Goal: Find specific page/section: Find specific page/section

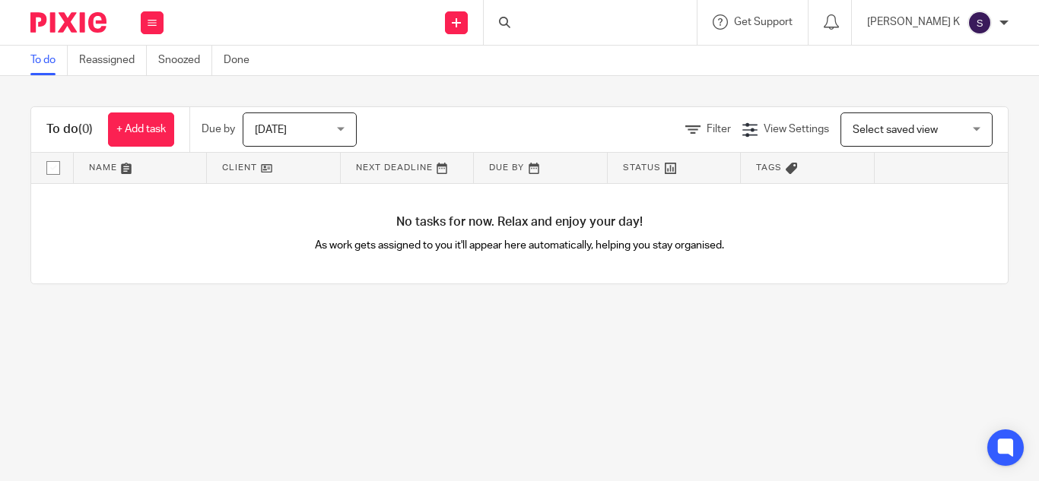
click at [582, 24] on div at bounding box center [590, 22] width 213 height 45
click at [573, 21] on input "Search" at bounding box center [582, 25] width 137 height 14
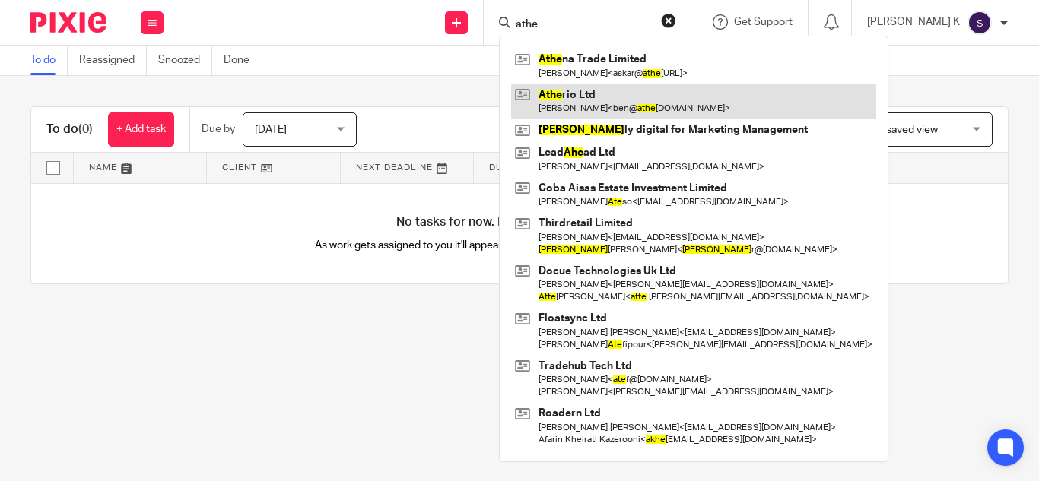
type input "athe"
click at [671, 94] on link at bounding box center [693, 101] width 365 height 35
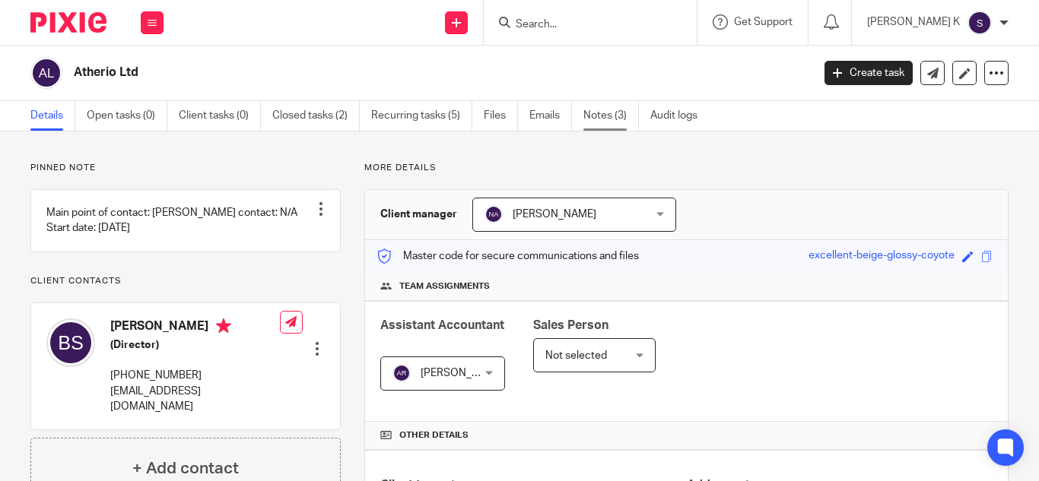
click at [619, 117] on link "Notes (3)" at bounding box center [611, 116] width 56 height 30
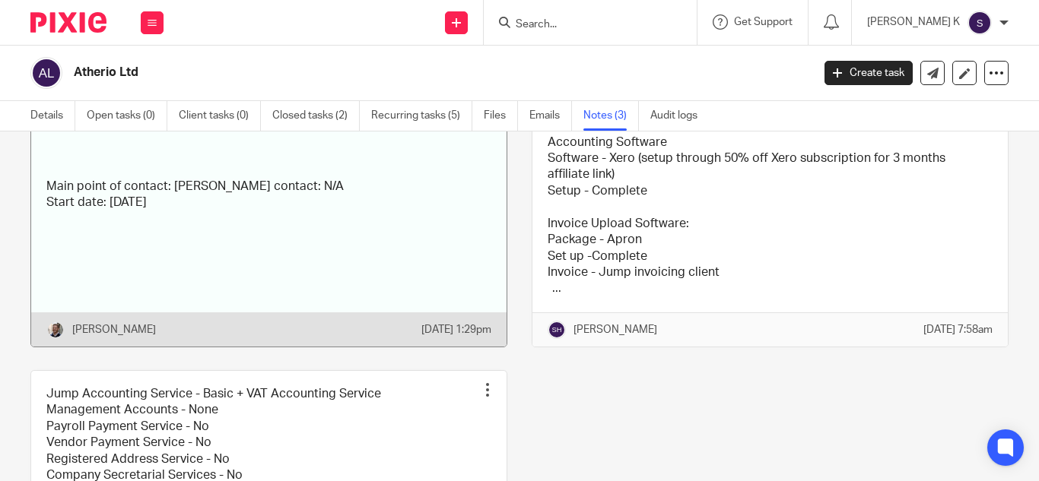
scroll to position [354, 0]
